Goal: Task Accomplishment & Management: Complete application form

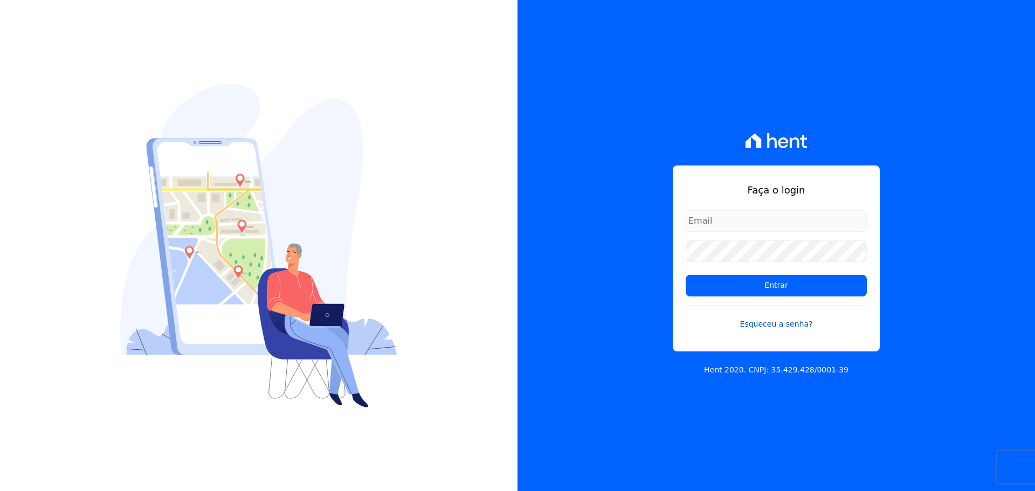
click at [767, 325] on link "Esqueceu a senha?" at bounding box center [776, 317] width 181 height 25
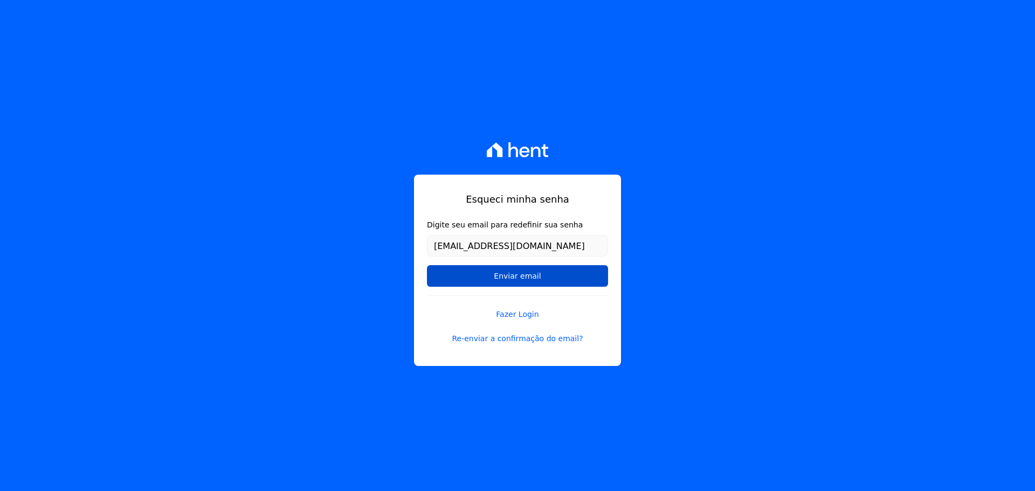
type input "diretoria@opusce.com.br"
click at [518, 279] on input "Enviar email" at bounding box center [517, 276] width 181 height 22
click at [498, 274] on input "Enviar email" at bounding box center [517, 276] width 181 height 22
click at [499, 274] on input "Enviar email" at bounding box center [517, 276] width 181 height 22
click at [511, 338] on link "Re-enviar a confirmação do email?" at bounding box center [517, 338] width 181 height 11
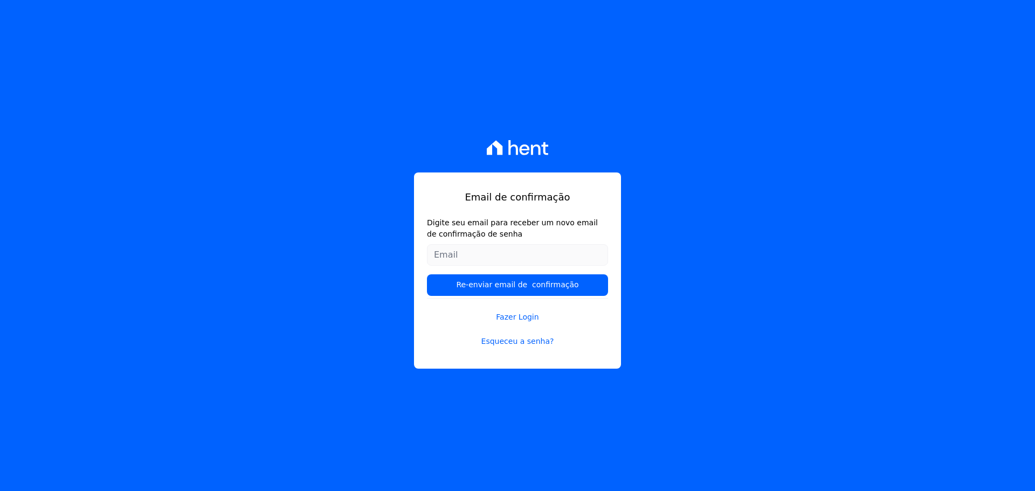
click at [446, 257] on input "Digite seu email para receber um novo email de confirmação de senha" at bounding box center [517, 255] width 181 height 22
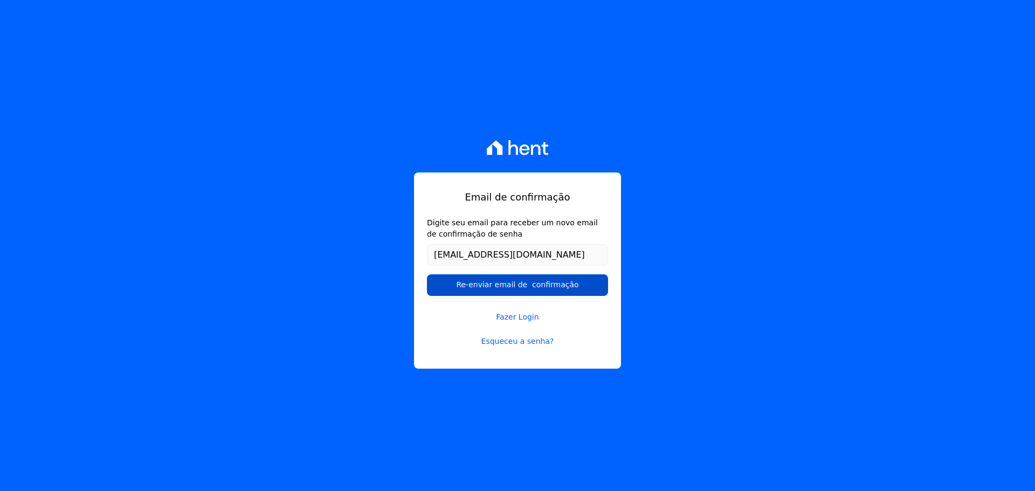
click at [487, 288] on input "Re-enviar email de confirmação" at bounding box center [517, 285] width 181 height 22
click at [487, 284] on input "Re-enviar email de confirmação" at bounding box center [517, 285] width 181 height 22
click at [533, 284] on input "Re-enviar email de confirmação" at bounding box center [517, 285] width 181 height 22
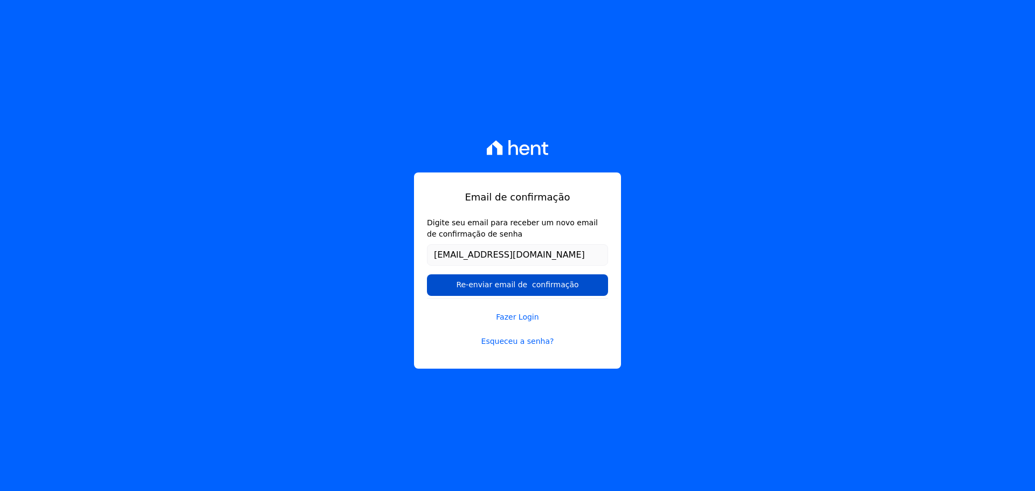
click at [533, 284] on input "Re-enviar email de confirmação" at bounding box center [517, 285] width 181 height 22
click at [528, 289] on input "Re-enviar email de confirmação" at bounding box center [517, 285] width 181 height 22
click at [527, 288] on input "Re-enviar email de confirmação" at bounding box center [517, 285] width 181 height 22
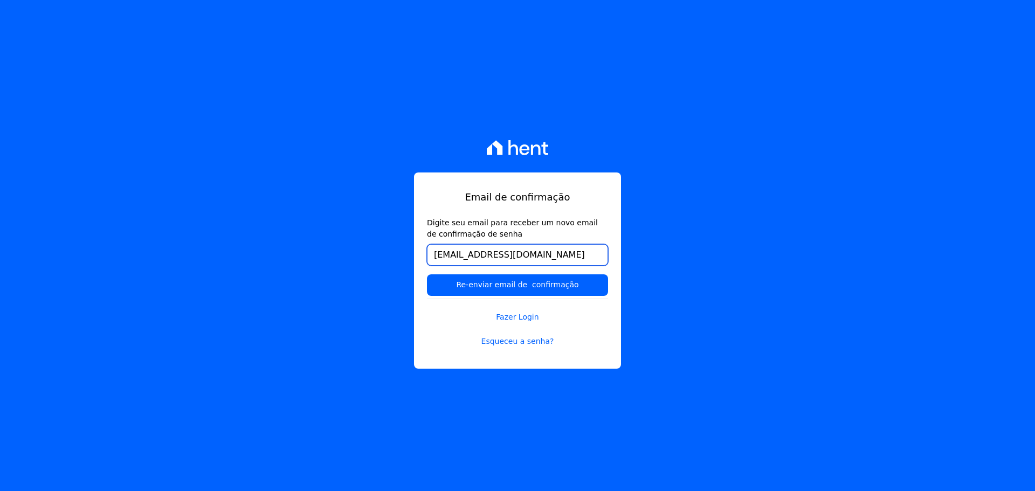
drag, startPoint x: 519, startPoint y: 259, endPoint x: 369, endPoint y: 246, distance: 150.9
click at [369, 246] on div "Email de confirmação Digite seu email para receber um novo email de confirmação…" at bounding box center [517, 245] width 1035 height 491
type input "e"
type input "josy@opusce.com.br"
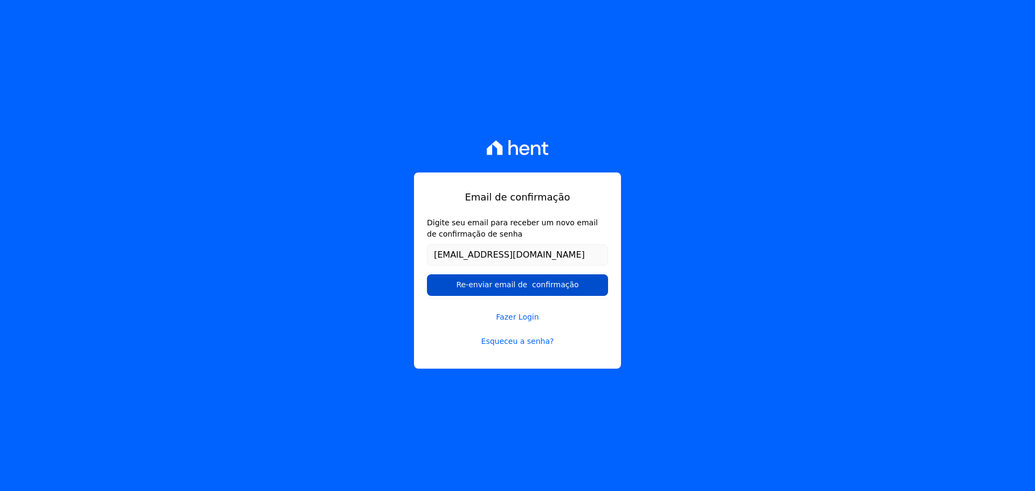
click at [495, 284] on input "Re-enviar email de confirmação" at bounding box center [517, 285] width 181 height 22
click at [494, 285] on input "Re-enviar email de confirmação" at bounding box center [517, 285] width 181 height 22
click at [493, 285] on input "Re-enviar email de confirmação" at bounding box center [517, 285] width 181 height 22
click at [492, 285] on input "Re-enviar email de confirmação" at bounding box center [517, 285] width 181 height 22
click at [492, 283] on input "Re-enviar email de confirmação" at bounding box center [517, 285] width 181 height 22
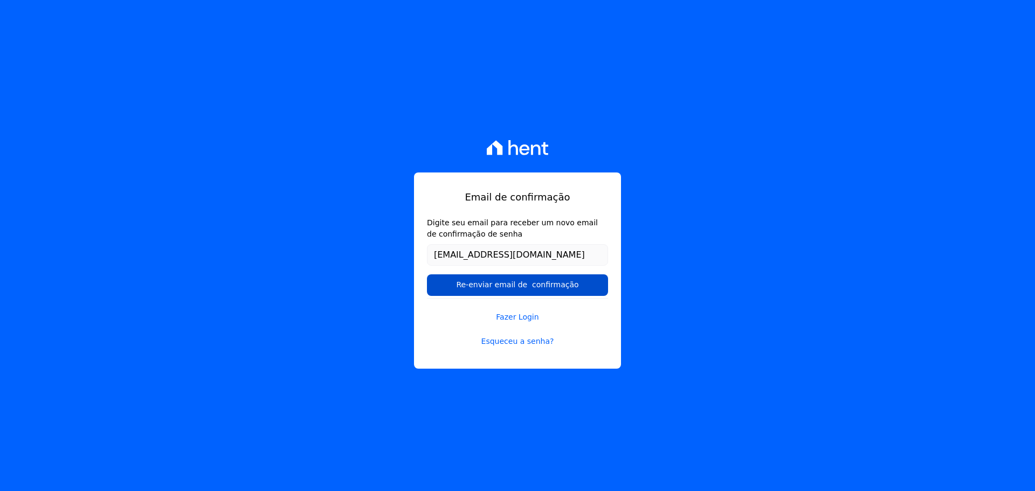
click at [490, 289] on input "Re-enviar email de confirmação" at bounding box center [517, 285] width 181 height 22
